Goal: Check status: Check status

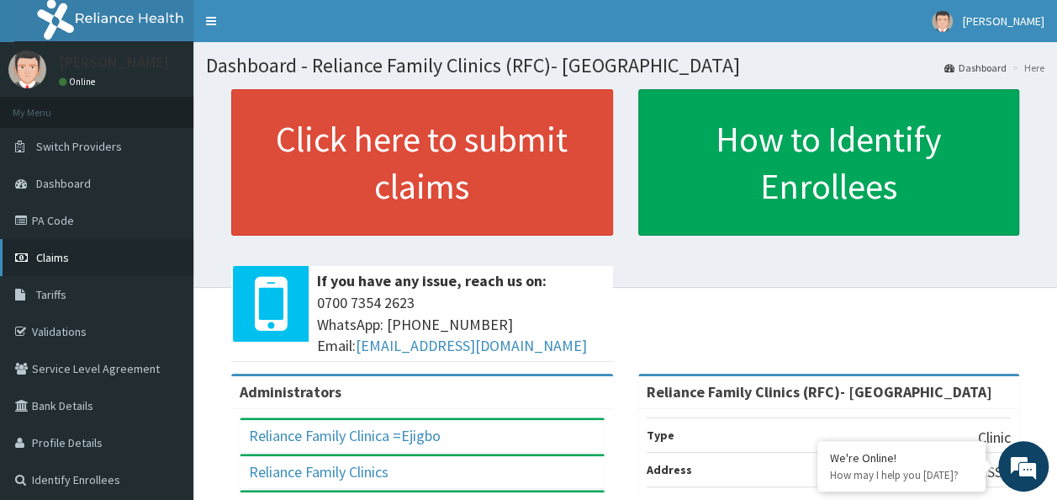
click at [113, 256] on link "Claims" at bounding box center [96, 257] width 193 height 37
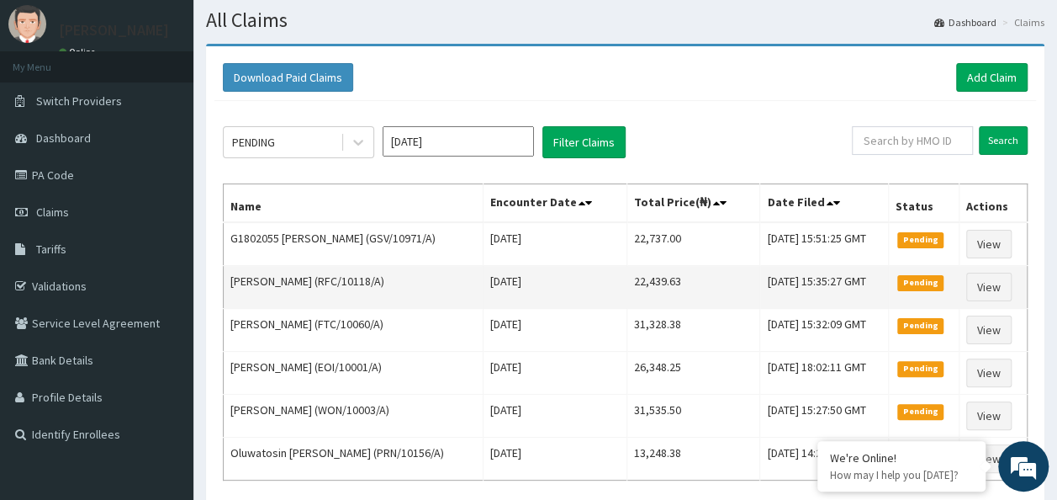
scroll to position [44, 0]
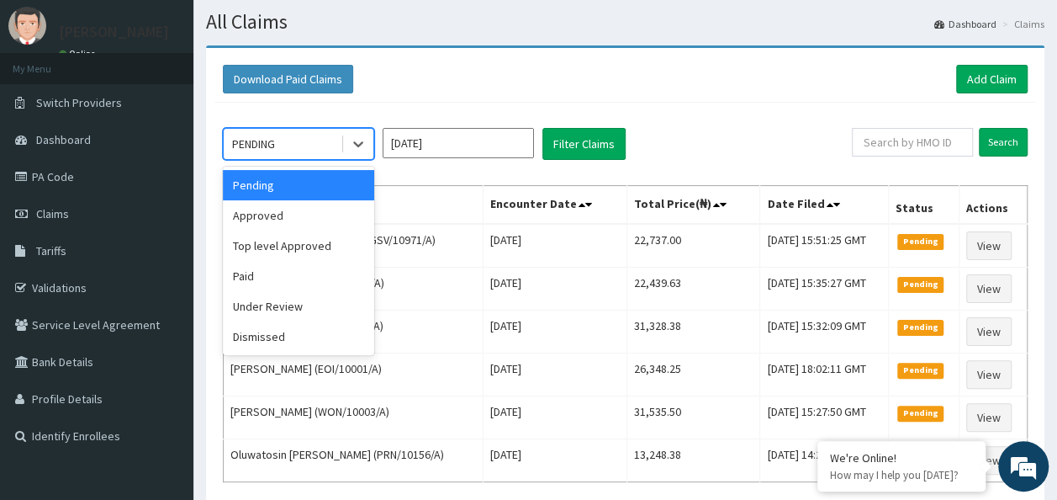
click at [289, 148] on div "PENDING" at bounding box center [282, 143] width 117 height 27
click at [326, 299] on div "Under Review" at bounding box center [298, 306] width 151 height 30
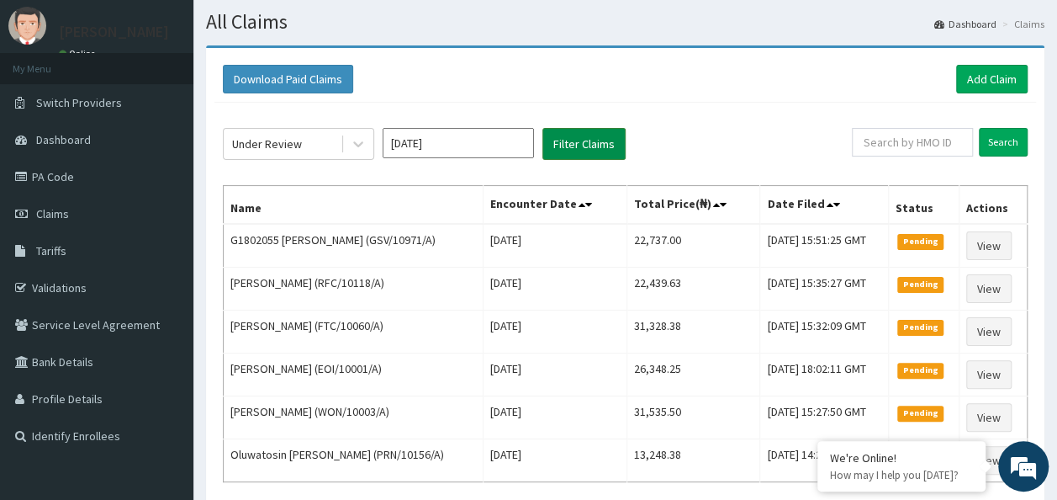
click at [584, 137] on button "Filter Claims" at bounding box center [583, 144] width 83 height 32
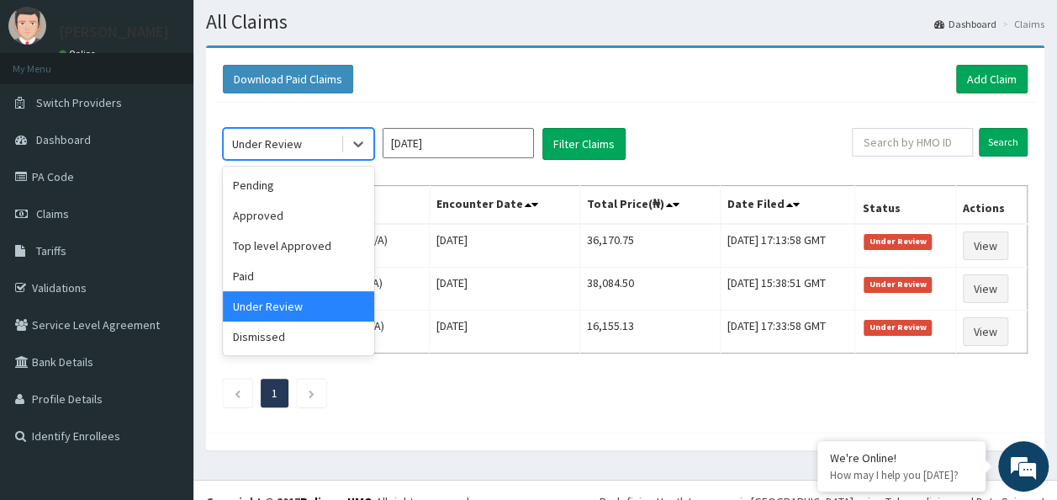
click at [275, 138] on div "Under Review" at bounding box center [267, 143] width 70 height 17
click at [284, 209] on div "Approved" at bounding box center [298, 215] width 151 height 30
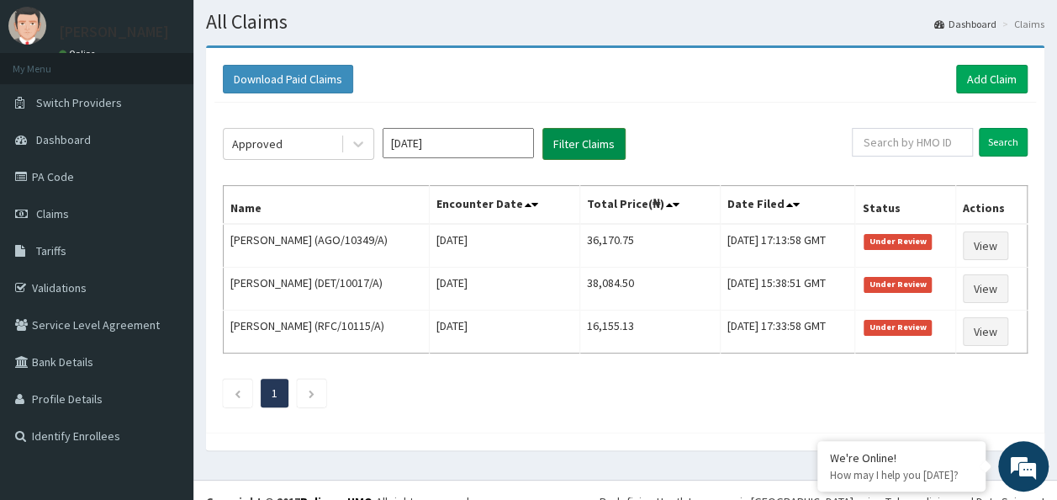
click at [563, 150] on button "Filter Claims" at bounding box center [583, 144] width 83 height 32
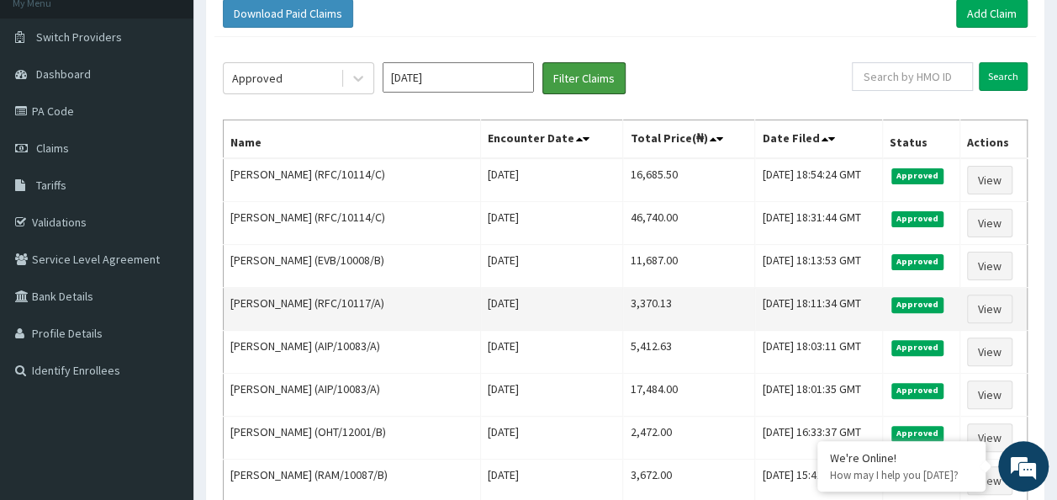
scroll to position [114, 0]
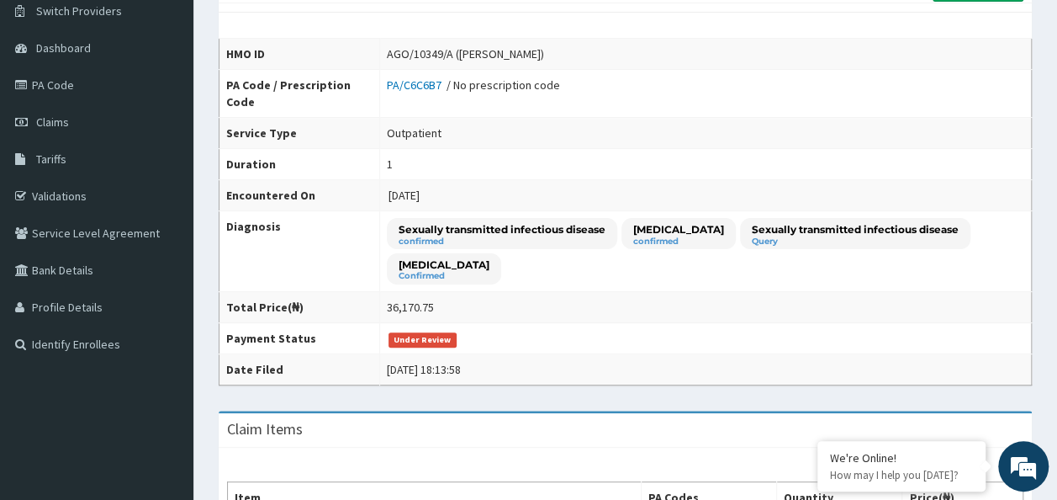
scroll to position [121, 0]
